Goal: Leave review/rating: Leave review/rating

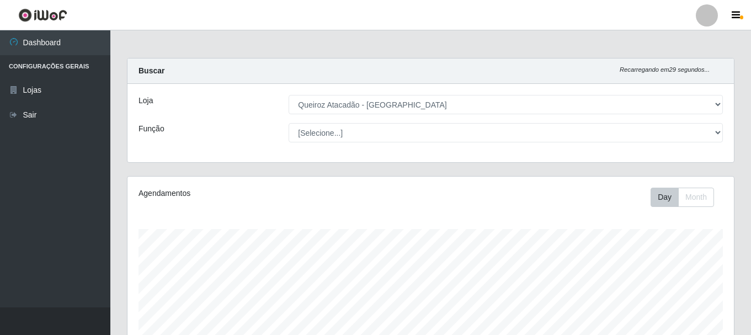
select select "464"
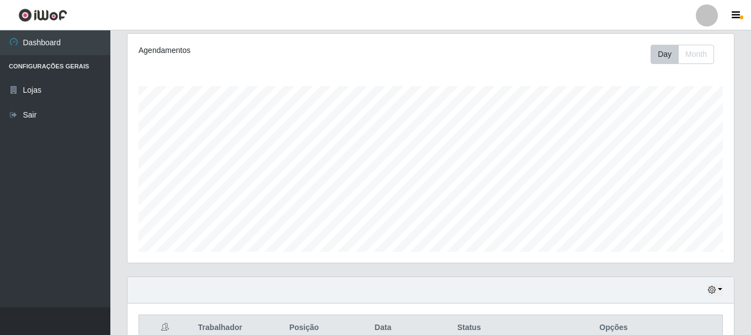
scroll to position [140, 0]
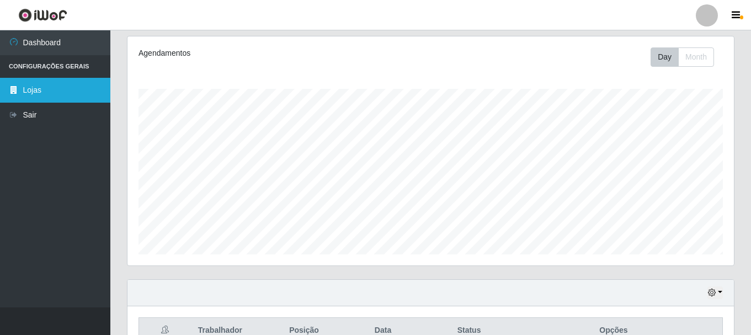
click at [45, 92] on link "Lojas" at bounding box center [55, 90] width 110 height 25
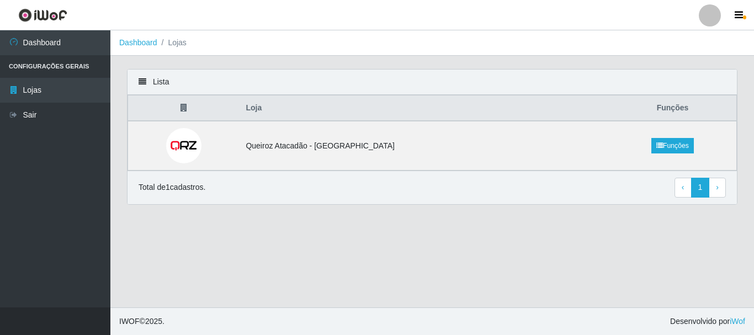
click at [34, 219] on ul "Dashboard Configurações Gerais Lojas Sair" at bounding box center [55, 168] width 110 height 277
click at [423, 145] on td "Queiroz Atacadão - [GEOGRAPHIC_DATA]" at bounding box center [424, 146] width 370 height 50
click at [680, 148] on link "Funções" at bounding box center [672, 145] width 42 height 15
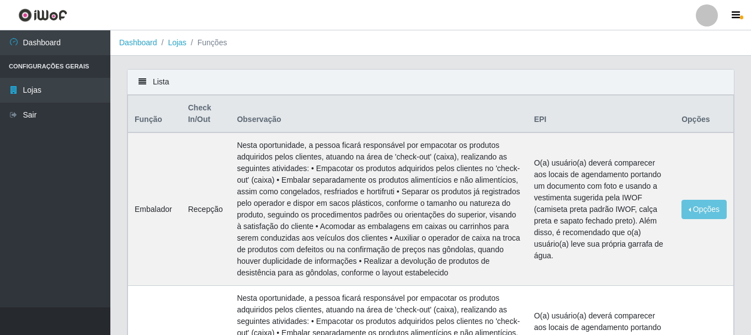
click at [711, 18] on div at bounding box center [707, 15] width 22 height 22
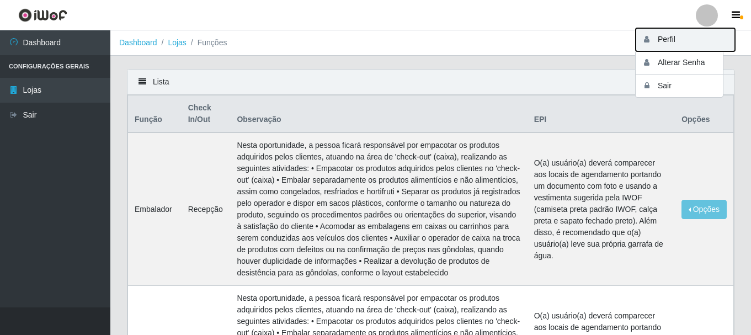
click at [670, 39] on button "Perfil" at bounding box center [685, 39] width 99 height 23
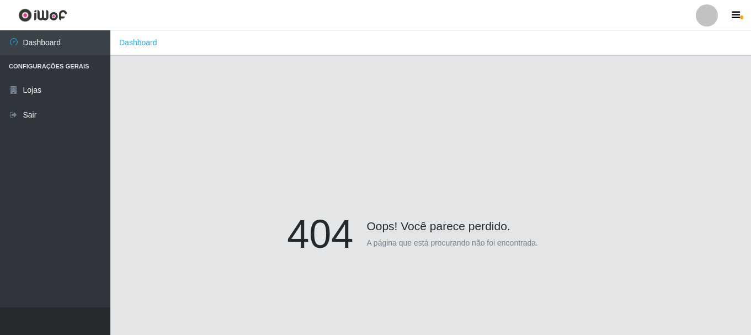
drag, startPoint x: 708, startPoint y: 1, endPoint x: 481, endPoint y: 116, distance: 254.2
click at [481, 116] on div "404 Oops! Você parece perdido. A página que está procurando não foi encontrada." at bounding box center [431, 236] width 608 height 335
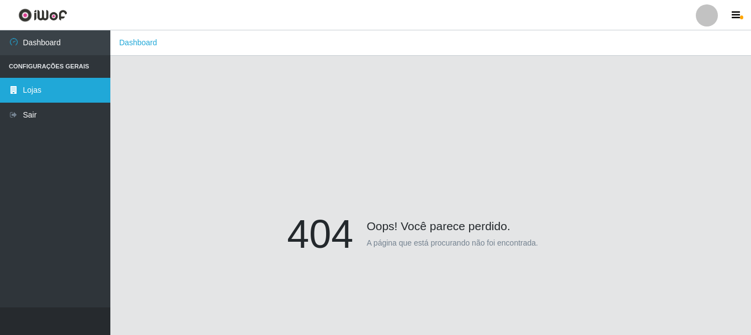
click at [59, 92] on link "Lojas" at bounding box center [55, 90] width 110 height 25
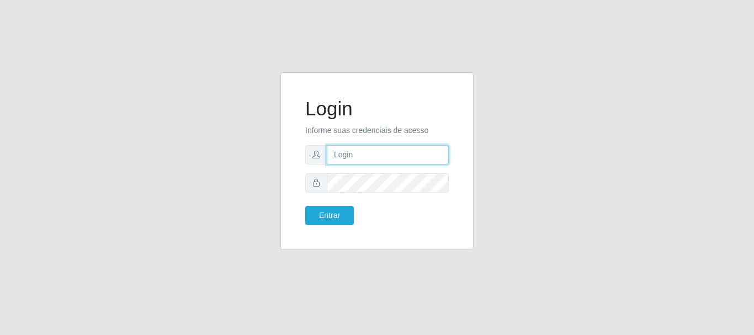
click at [370, 156] on input "text" at bounding box center [388, 154] width 122 height 19
type input "[EMAIL_ADDRESS][DOMAIN_NAME]"
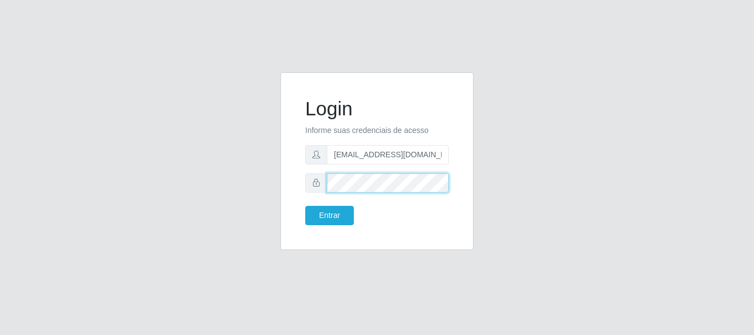
click at [305, 206] on button "Entrar" at bounding box center [329, 215] width 49 height 19
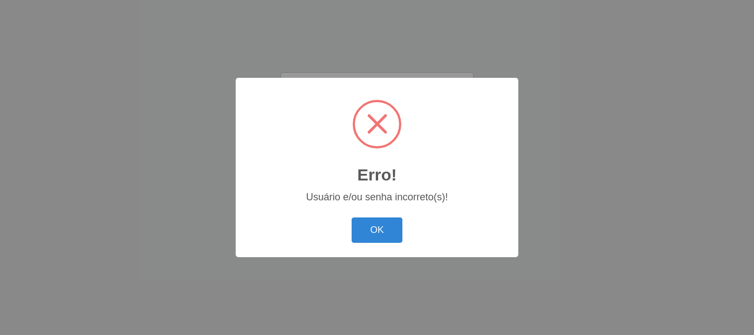
click at [383, 217] on div "OK Cancel" at bounding box center [377, 229] width 260 height 31
click at [383, 222] on button "OK" at bounding box center [376, 230] width 51 height 26
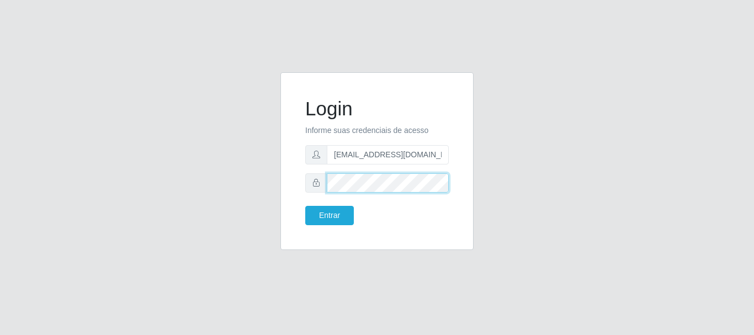
click at [305, 206] on button "Entrar" at bounding box center [329, 215] width 49 height 19
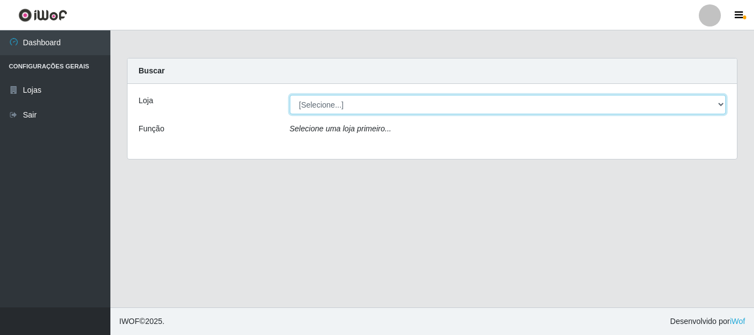
click at [423, 103] on select "[Selecione...] Queiroz Atacadão - [GEOGRAPHIC_DATA]" at bounding box center [508, 104] width 436 height 19
select select "464"
click at [290, 95] on select "[Selecione...] Queiroz Atacadão - [GEOGRAPHIC_DATA]" at bounding box center [508, 104] width 436 height 19
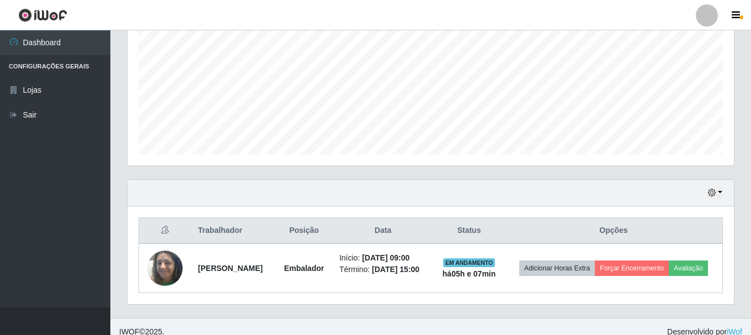
scroll to position [251, 0]
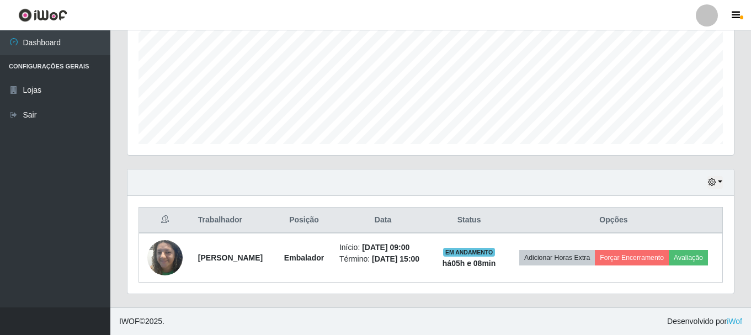
click at [708, 11] on div at bounding box center [707, 15] width 22 height 22
click at [736, 13] on icon "button" at bounding box center [736, 15] width 8 height 10
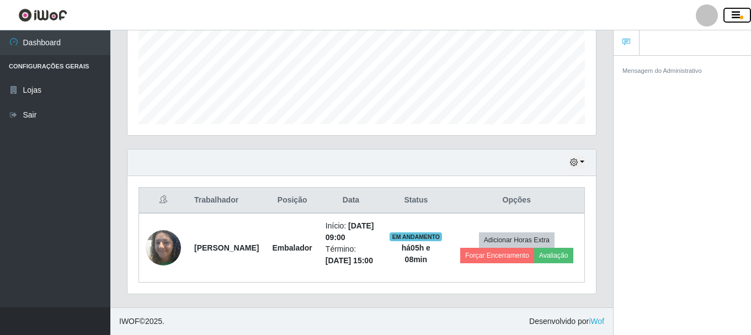
scroll to position [294, 0]
click at [43, 167] on ul "Dashboard Configurações Gerais Lojas Sair" at bounding box center [55, 168] width 110 height 277
click at [571, 158] on icon "button" at bounding box center [574, 162] width 8 height 8
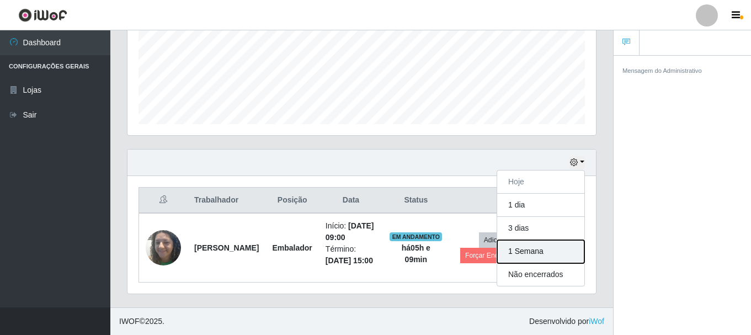
click at [534, 240] on button "1 Semana" at bounding box center [540, 251] width 87 height 23
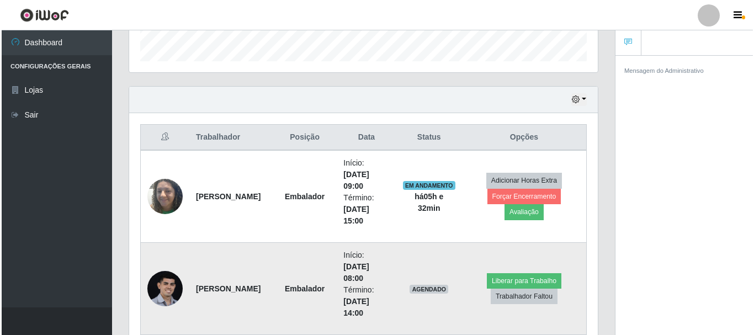
scroll to position [331, 0]
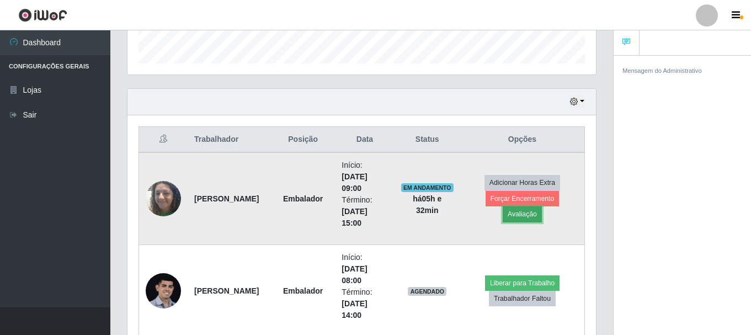
click at [527, 214] on button "Avaliação" at bounding box center [522, 213] width 39 height 15
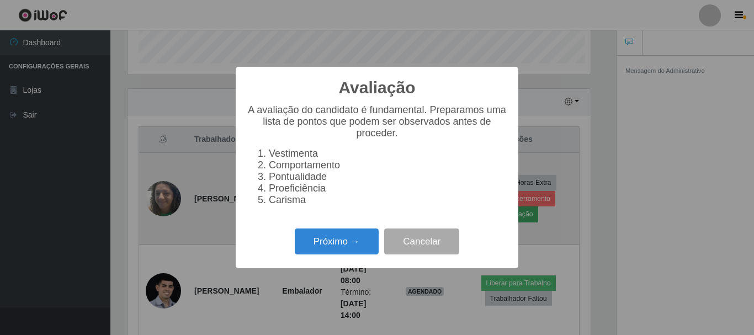
scroll to position [229, 463]
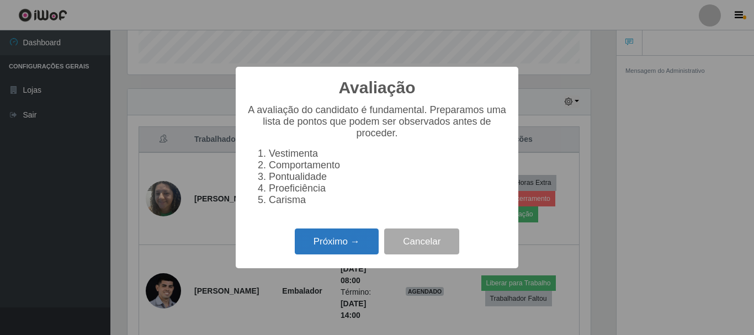
click at [340, 246] on button "Próximo →" at bounding box center [337, 241] width 84 height 26
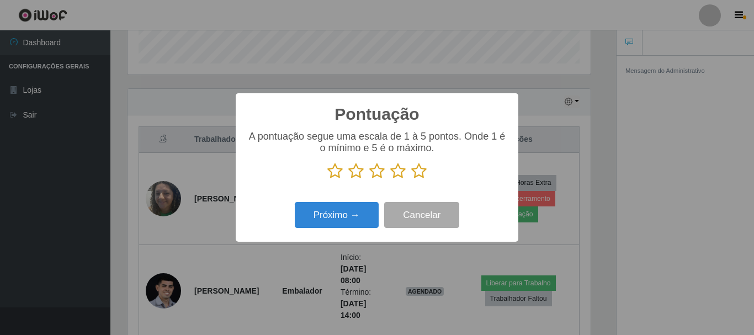
click at [397, 173] on icon at bounding box center [397, 171] width 15 height 17
click at [390, 179] on input "radio" at bounding box center [390, 179] width 0 height 0
click at [417, 173] on icon at bounding box center [418, 171] width 15 height 17
click at [411, 179] on input "radio" at bounding box center [411, 179] width 0 height 0
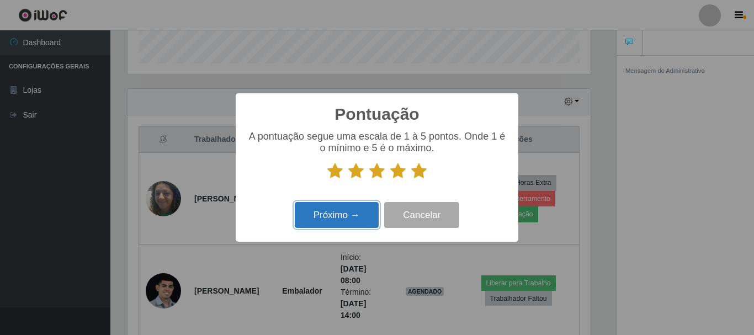
click at [339, 219] on button "Próximo →" at bounding box center [337, 215] width 84 height 26
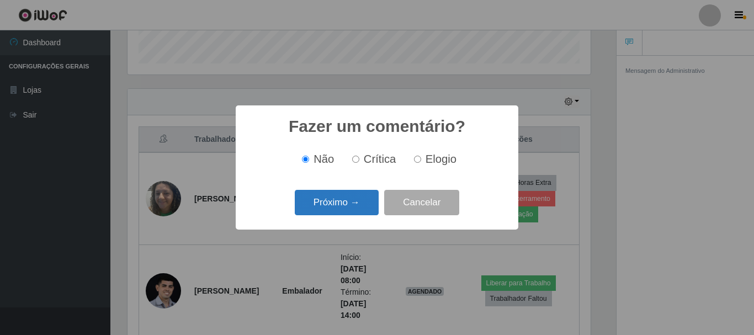
click at [347, 206] on button "Próximo →" at bounding box center [337, 203] width 84 height 26
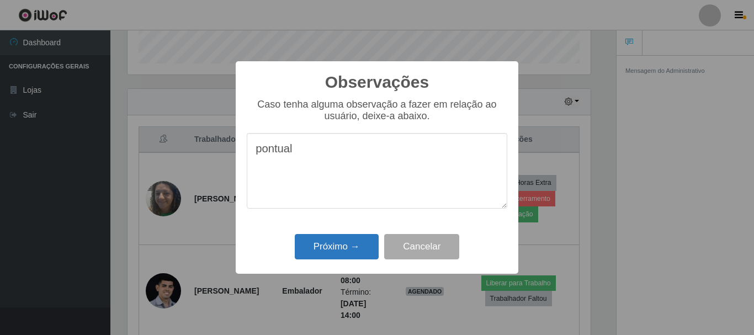
type textarea "pontual"
click at [350, 252] on button "Próximo →" at bounding box center [337, 247] width 84 height 26
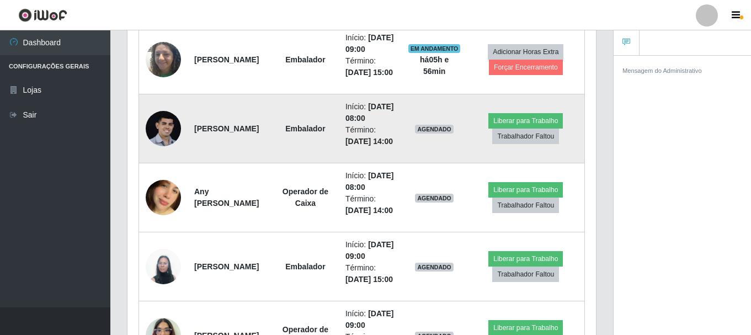
scroll to position [403, 0]
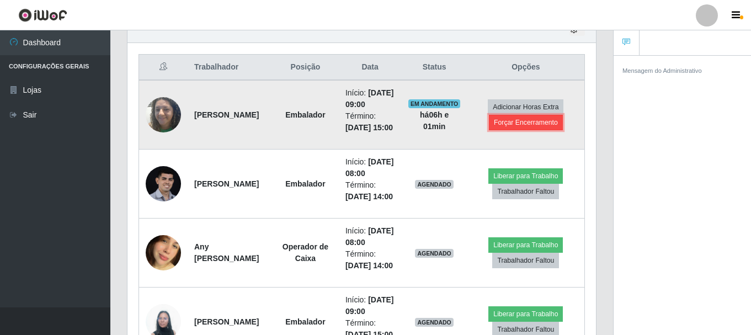
click at [537, 130] on button "Forçar Encerramento" at bounding box center [526, 122] width 74 height 15
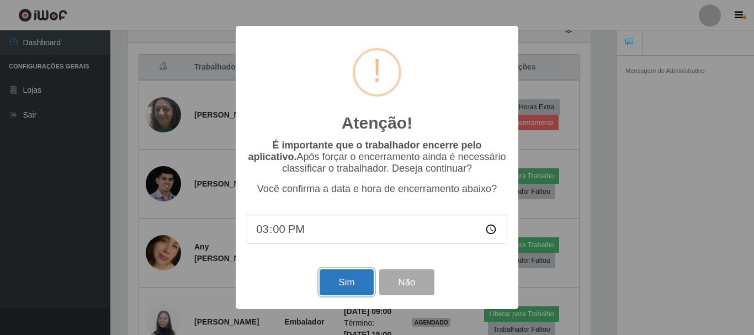
click at [353, 273] on button "Sim" at bounding box center [346, 282] width 54 height 26
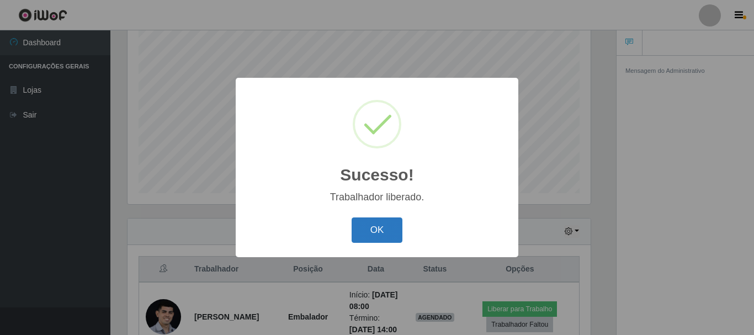
click at [392, 228] on button "OK" at bounding box center [376, 230] width 51 height 26
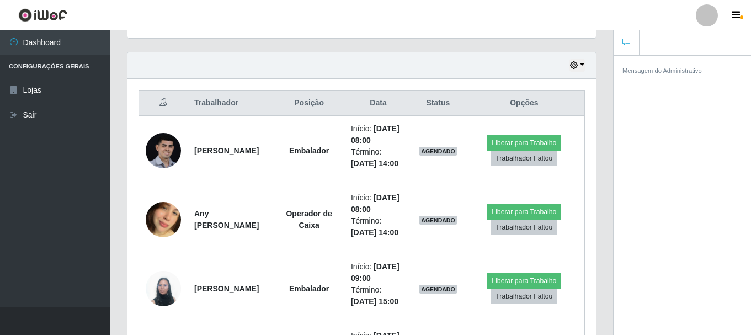
scroll to position [367, 0]
